Goal: Communication & Community: Ask a question

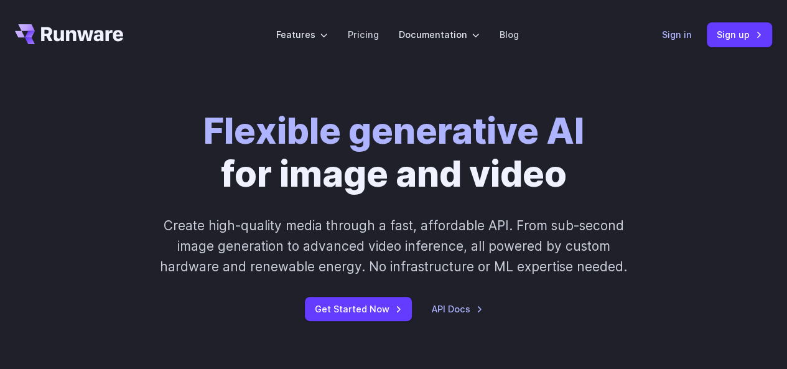
click at [682, 37] on link "Sign in" at bounding box center [677, 34] width 30 height 14
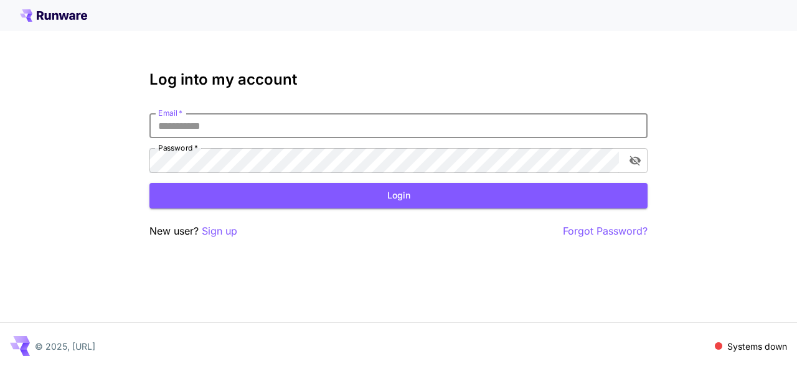
click at [402, 119] on input "Email   *" at bounding box center [398, 125] width 498 height 25
type input "**********"
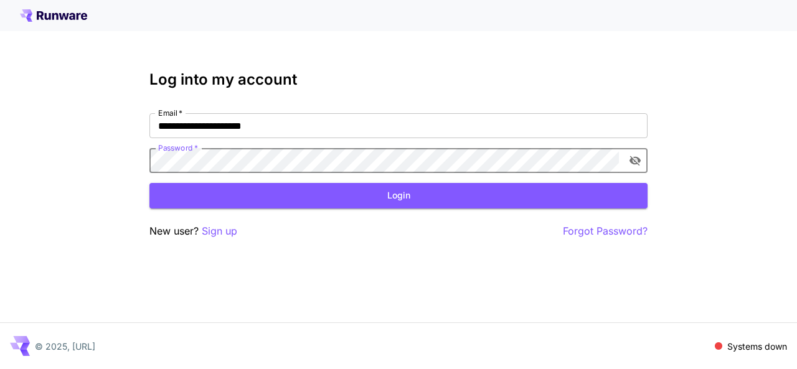
click at [149, 183] on button "Login" at bounding box center [398, 196] width 498 height 26
click button "Login" at bounding box center [398, 196] width 498 height 26
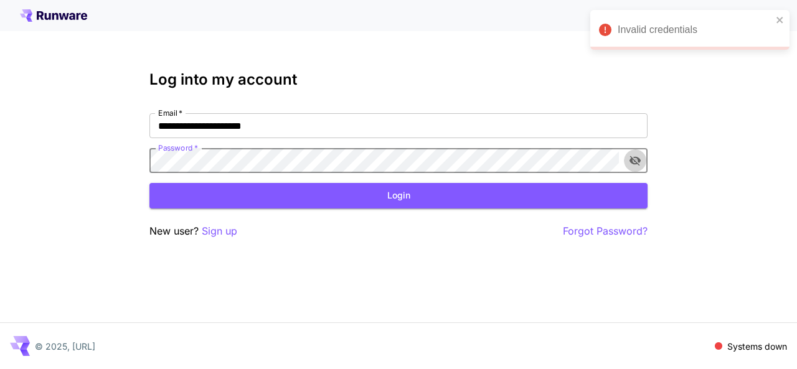
click at [639, 155] on icon "toggle password visibility" at bounding box center [635, 160] width 12 height 12
click button "Login" at bounding box center [398, 196] width 498 height 26
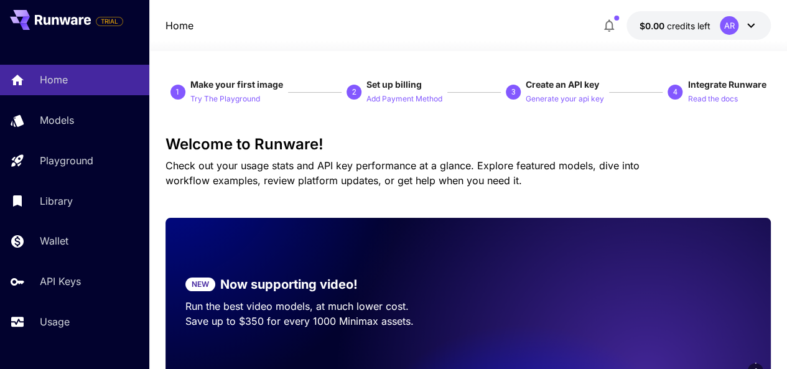
click at [748, 24] on icon at bounding box center [751, 26] width 7 height 4
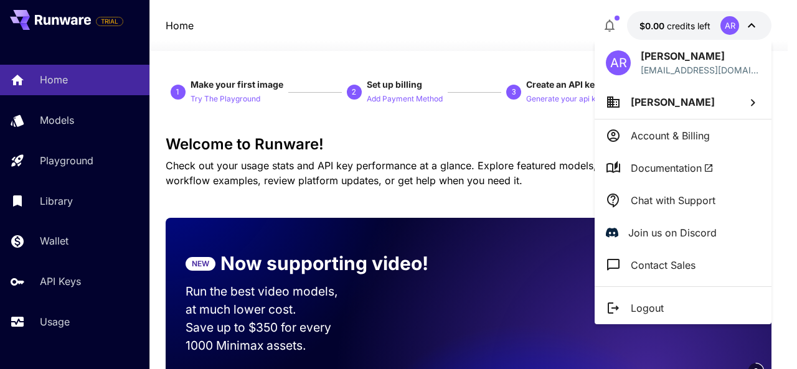
click at [654, 194] on p "Chat with Support" at bounding box center [673, 200] width 85 height 15
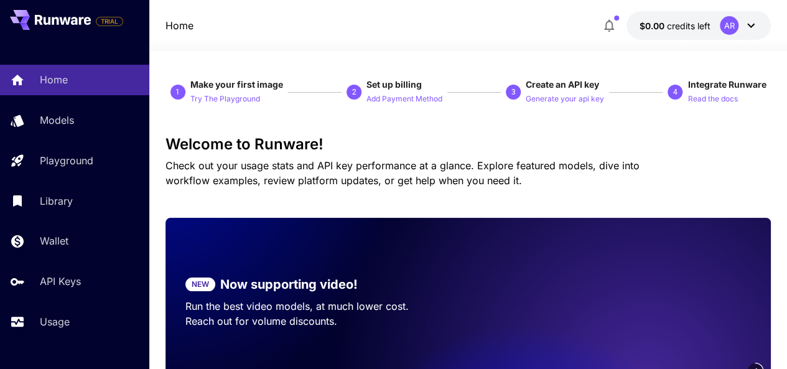
scroll to position [3, 0]
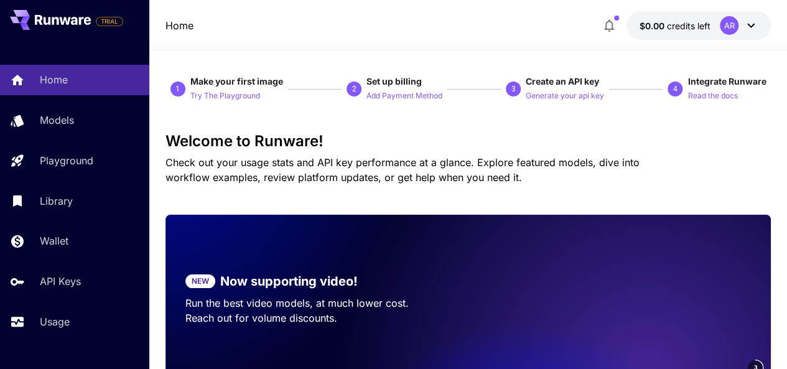
click at [479, 40] on div at bounding box center [468, 43] width 638 height 15
click at [730, 27] on div "AR" at bounding box center [729, 25] width 19 height 19
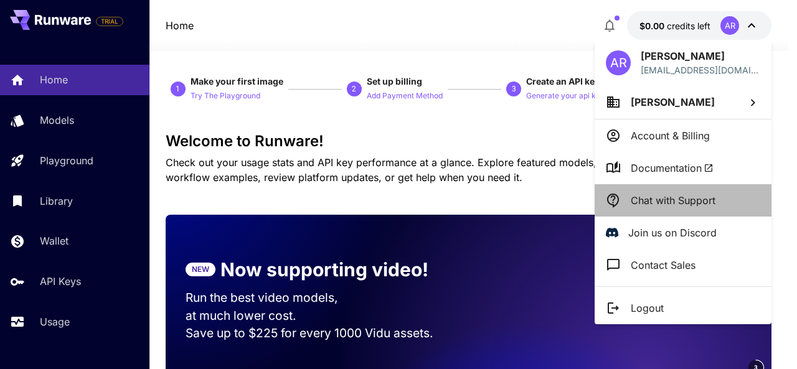
click at [646, 204] on p "Chat with Support" at bounding box center [673, 200] width 85 height 15
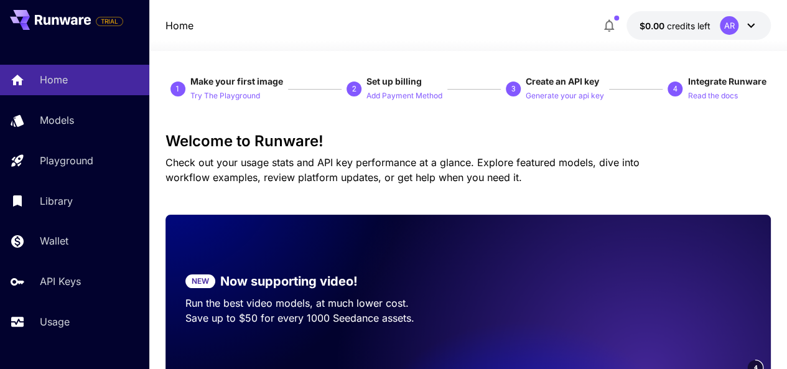
scroll to position [0, 0]
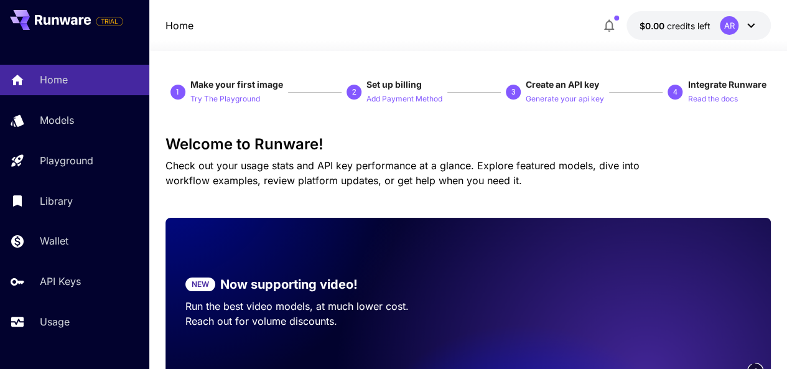
click at [754, 21] on icon at bounding box center [751, 25] width 15 height 15
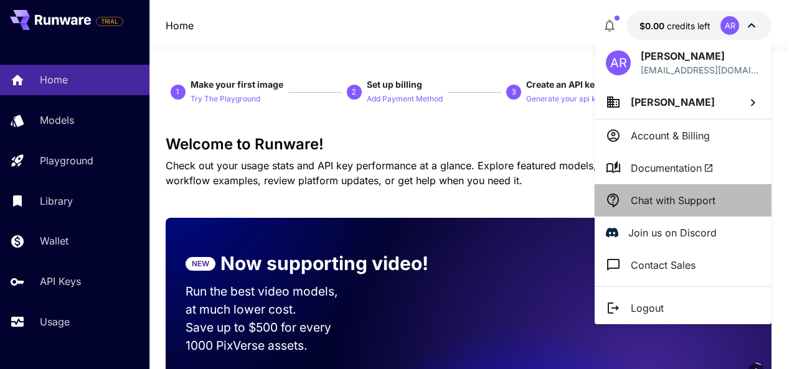
click at [661, 199] on p "Chat with Support" at bounding box center [673, 200] width 85 height 15
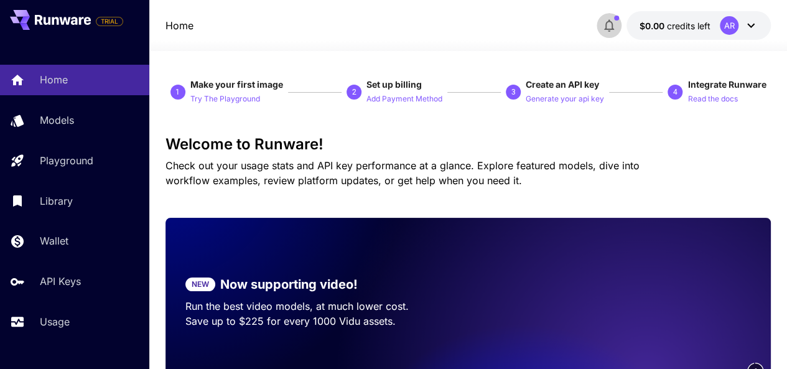
click at [609, 25] on icon "button" at bounding box center [609, 25] width 15 height 15
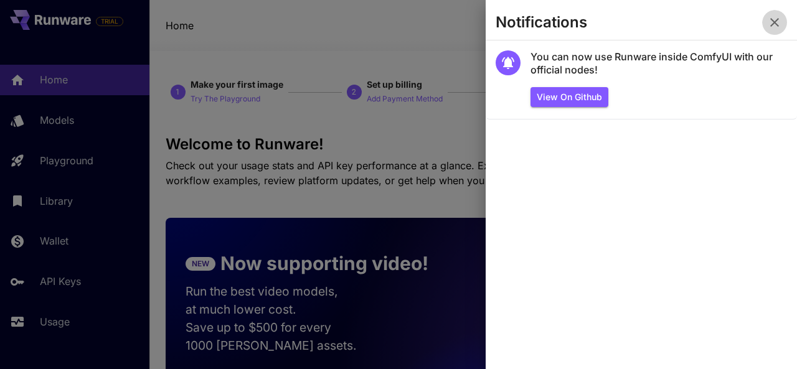
click at [773, 21] on icon "button" at bounding box center [774, 22] width 9 height 9
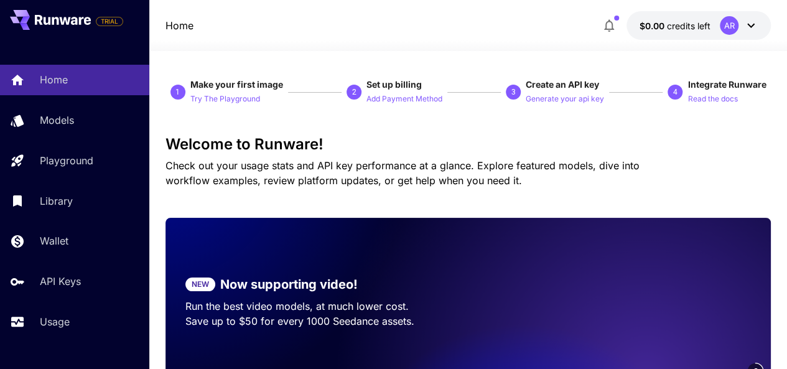
click at [752, 24] on icon at bounding box center [751, 25] width 15 height 15
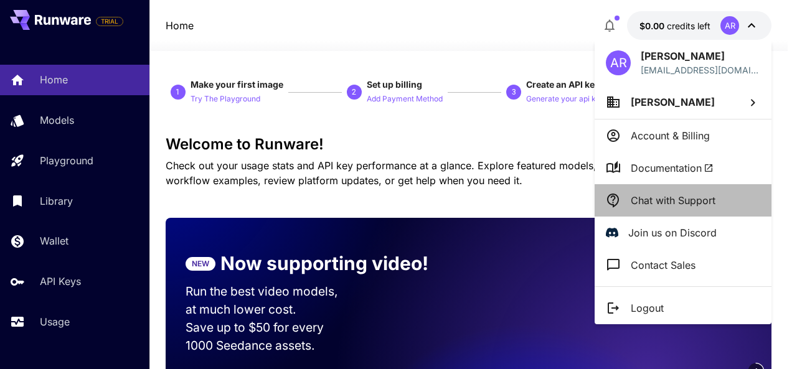
click at [652, 193] on p "Chat with Support" at bounding box center [673, 200] width 85 height 15
